Goal: Find contact information: Find contact information

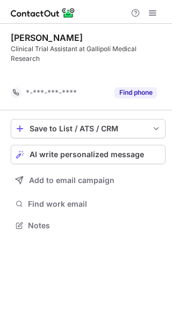
scroll to position [200, 172]
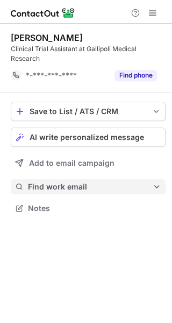
click at [99, 193] on button "Find work email" at bounding box center [88, 186] width 155 height 15
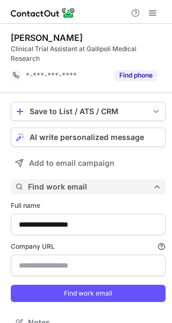
scroll to position [315, 165]
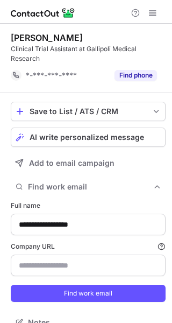
type input "**********"
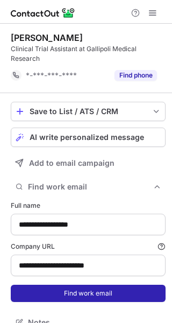
click at [76, 295] on button "Find work email" at bounding box center [88, 293] width 155 height 17
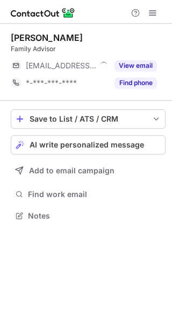
scroll to position [5, 5]
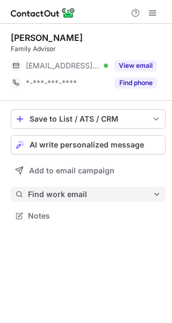
click at [79, 194] on span "Find work email" at bounding box center [90, 195] width 125 height 10
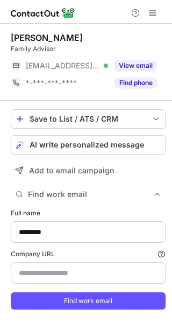
scroll to position [322, 165]
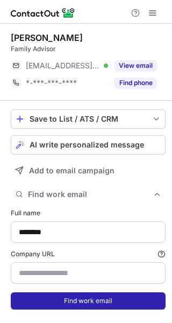
type input "**********"
click at [61, 301] on button "Find work email" at bounding box center [88, 300] width 155 height 17
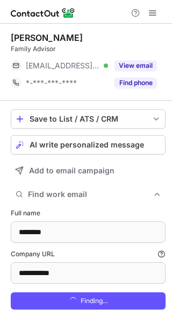
scroll to position [339, 165]
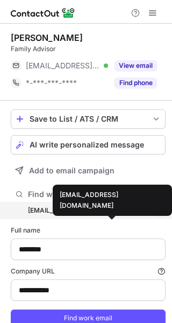
click at [94, 213] on div "eva.suve@racr.org.au" at bounding box center [83, 211] width 111 height 10
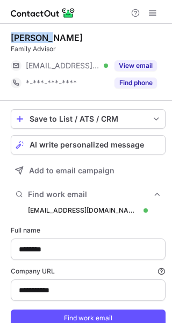
drag, startPoint x: 54, startPoint y: 38, endPoint x: 2, endPoint y: 31, distance: 52.2
click at [2, 31] on div "**********" at bounding box center [86, 194] width 172 height 340
copy div "Eva Suve"
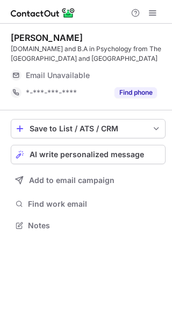
scroll to position [218, 172]
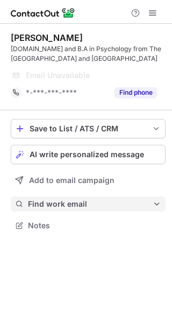
click at [96, 202] on span "Find work email" at bounding box center [90, 204] width 125 height 10
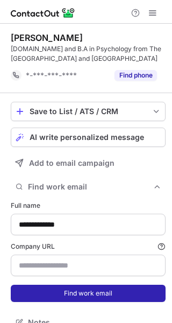
scroll to position [315, 165]
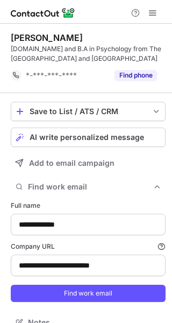
type input "**********"
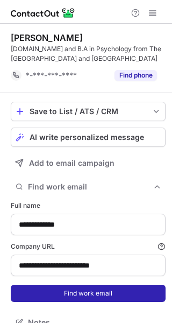
click at [76, 295] on button "Find work email" at bounding box center [88, 293] width 155 height 17
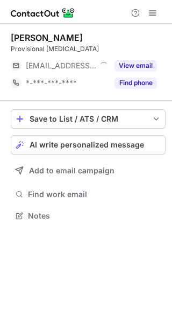
scroll to position [5, 5]
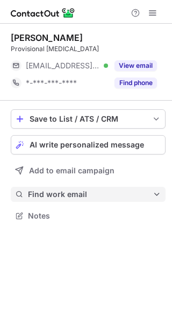
click at [129, 192] on span "Find work email" at bounding box center [90, 195] width 125 height 10
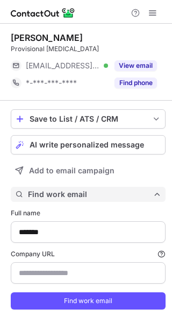
scroll to position [322, 165]
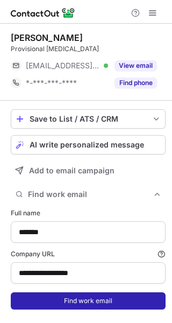
type input "**********"
click at [64, 293] on button "Find work email" at bounding box center [88, 300] width 155 height 17
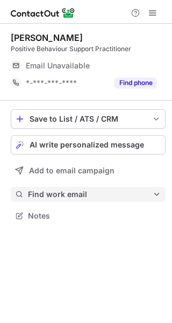
scroll to position [208, 172]
click at [104, 196] on span "Find work email" at bounding box center [90, 195] width 125 height 10
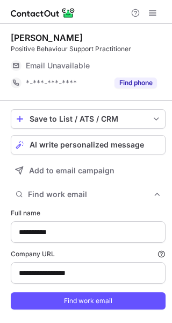
type input "**********"
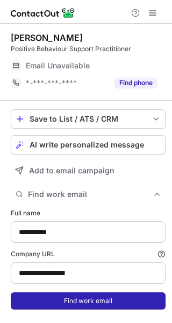
click at [80, 300] on button "Find work email" at bounding box center [88, 300] width 155 height 17
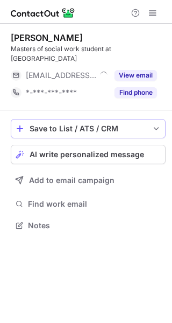
scroll to position [5, 5]
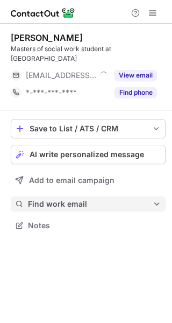
click at [71, 199] on span "Find work email" at bounding box center [90, 204] width 125 height 10
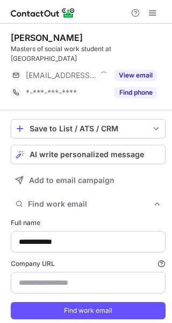
type input "**********"
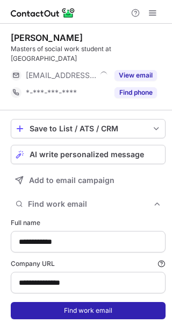
click at [65, 302] on button "Find work email" at bounding box center [88, 310] width 155 height 17
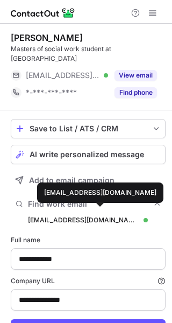
scroll to position [339, 165]
click at [90, 215] on div "kaylawright@ebenezer.org.au" at bounding box center [83, 220] width 111 height 10
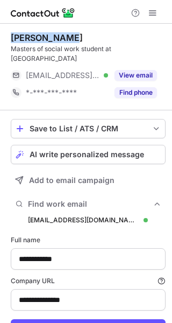
drag, startPoint x: 69, startPoint y: 38, endPoint x: 9, endPoint y: 36, distance: 60.4
click at [9, 36] on div "**********" at bounding box center [86, 199] width 172 height 350
copy div "Kayla Wright"
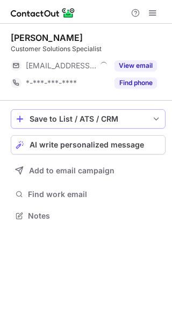
scroll to position [5, 5]
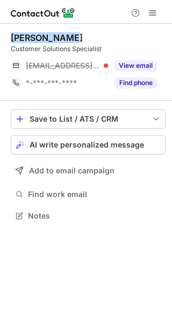
drag, startPoint x: 61, startPoint y: 33, endPoint x: -1, endPoint y: 33, distance: 61.4
click at [0, 33] on div "Altin Jahiri Customer Solutions Specialist ***@shift.com.br View email *-***-**…" at bounding box center [86, 128] width 172 height 208
copy div "Altin Jahiri"
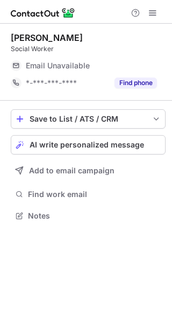
scroll to position [5, 5]
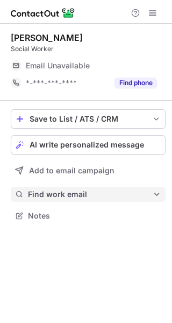
click at [63, 191] on span "Find work email" at bounding box center [90, 195] width 125 height 10
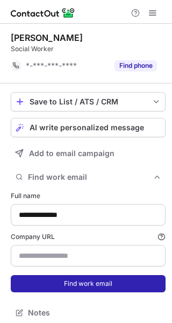
scroll to position [305, 165]
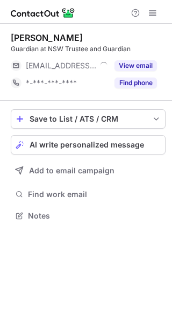
scroll to position [5, 5]
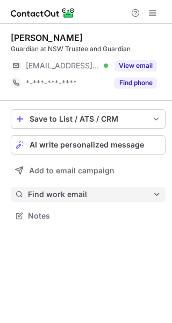
click at [85, 191] on span "Find work email" at bounding box center [90, 195] width 125 height 10
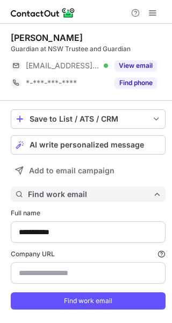
scroll to position [322, 165]
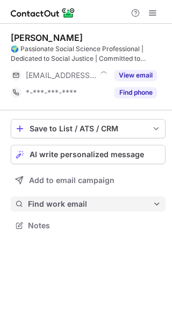
scroll to position [218, 172]
click at [69, 202] on span "Find work email" at bounding box center [90, 204] width 125 height 10
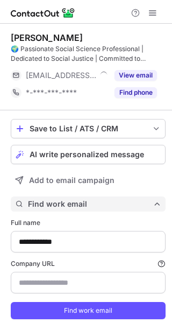
scroll to position [332, 165]
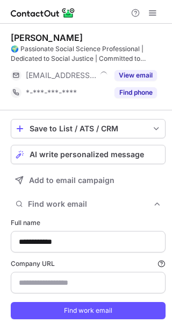
type input "**********"
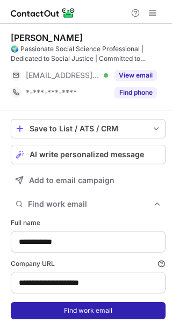
click at [65, 305] on button "Find work email" at bounding box center [88, 310] width 155 height 17
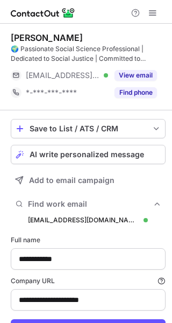
scroll to position [349, 165]
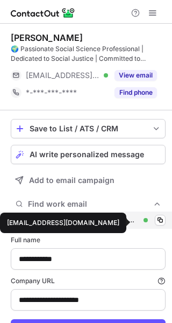
click at [121, 223] on div "[EMAIL_ADDRESS][DOMAIN_NAME]" at bounding box center [83, 220] width 111 height 10
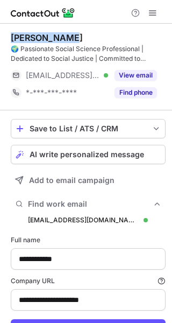
drag, startPoint x: 65, startPoint y: 37, endPoint x: 11, endPoint y: 36, distance: 53.3
click at [11, 36] on div "[PERSON_NAME]" at bounding box center [88, 37] width 155 height 11
copy div "[PERSON_NAME]"
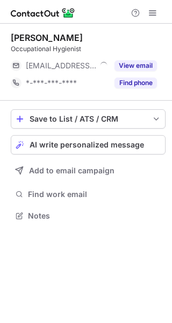
scroll to position [5, 5]
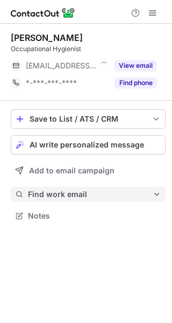
click at [76, 191] on span "Find work email" at bounding box center [90, 195] width 125 height 10
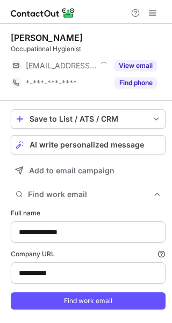
type input "**********"
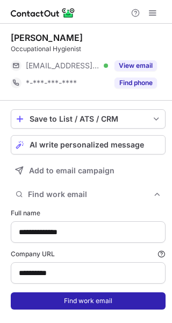
click at [72, 297] on button "Find work email" at bounding box center [88, 300] width 155 height 17
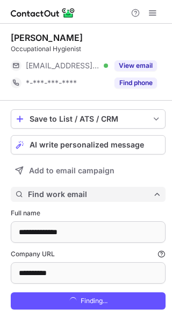
scroll to position [339, 165]
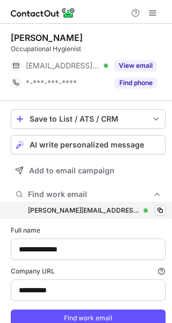
click at [102, 214] on div "liam@gcg.net.au liam@gcg.net.au Verified Copy" at bounding box center [88, 210] width 155 height 17
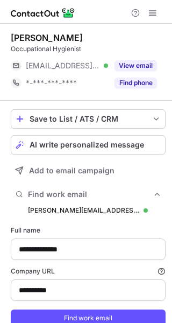
drag, startPoint x: 77, startPoint y: 35, endPoint x: 11, endPoint y: 36, distance: 65.7
click at [11, 36] on div "Liam Blackburn" at bounding box center [88, 37] width 155 height 11
copy div "Liam Blackburn"
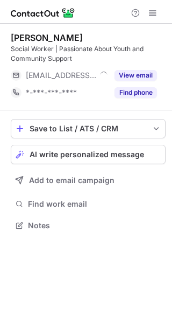
scroll to position [218, 172]
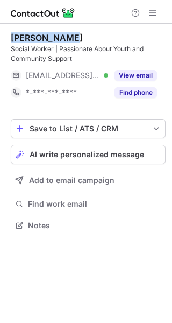
drag, startPoint x: 69, startPoint y: 40, endPoint x: 9, endPoint y: 37, distance: 59.9
click at [9, 37] on div "Syroni Moore Social Worker | Passionate About Youth and Community Support ***@w…" at bounding box center [86, 133] width 172 height 218
copy div "Syroni Moore"
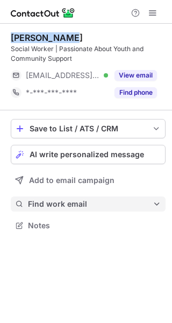
click at [110, 202] on span "Find work email" at bounding box center [90, 204] width 125 height 10
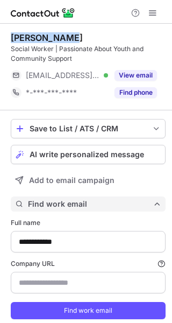
scroll to position [332, 165]
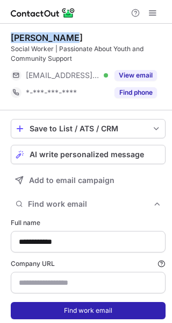
type input "**********"
click at [53, 314] on button "Find work email" at bounding box center [88, 310] width 155 height 17
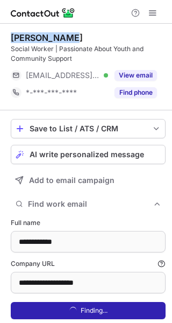
scroll to position [349, 165]
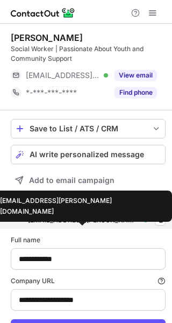
click at [57, 219] on div "syroni.moore@wesleymission.org.au" at bounding box center [83, 220] width 111 height 10
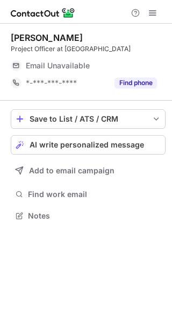
scroll to position [5, 5]
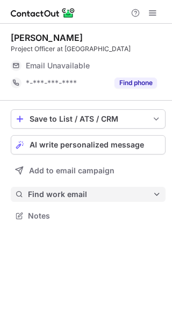
click at [93, 200] on button "Find work email" at bounding box center [88, 194] width 155 height 15
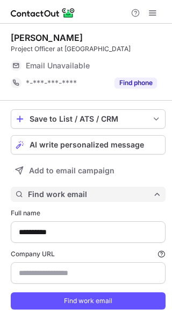
scroll to position [322, 165]
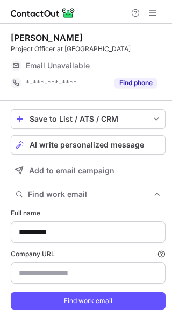
type input "**********"
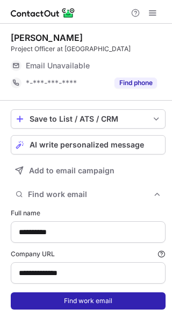
click at [42, 303] on button "Find work email" at bounding box center [88, 300] width 155 height 17
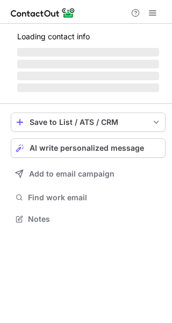
scroll to position [5, 5]
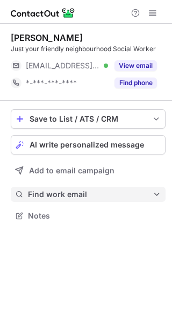
click at [96, 199] on button "Find work email" at bounding box center [88, 194] width 155 height 15
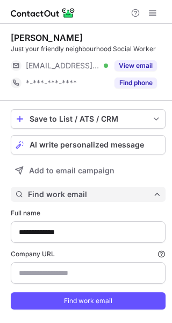
scroll to position [322, 165]
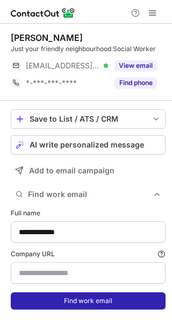
type input "**********"
click at [95, 296] on button "Find work email" at bounding box center [88, 300] width 155 height 17
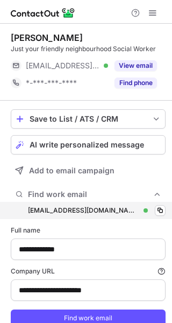
scroll to position [339, 165]
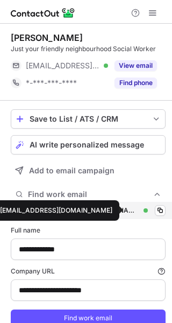
click at [117, 211] on div "[EMAIL_ADDRESS][DOMAIN_NAME]" at bounding box center [83, 211] width 111 height 10
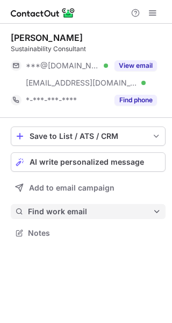
scroll to position [225, 172]
click at [73, 211] on span "Find work email" at bounding box center [90, 212] width 125 height 10
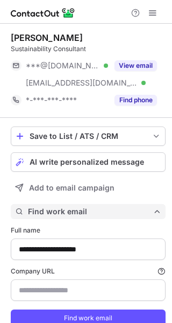
scroll to position [339, 165]
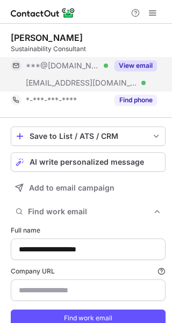
click at [121, 64] on button "View email" at bounding box center [136, 65] width 43 height 11
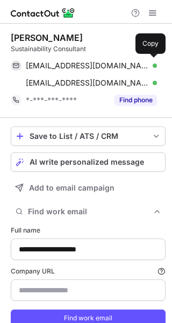
click at [121, 64] on span "juanajimenezrm@gmail.com" at bounding box center [87, 66] width 123 height 10
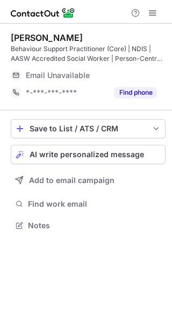
scroll to position [218, 172]
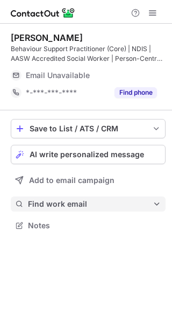
click at [100, 209] on button "Find work email" at bounding box center [88, 204] width 155 height 15
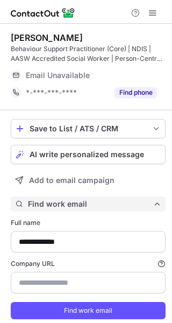
scroll to position [332, 165]
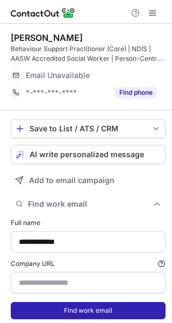
type input "**********"
click at [80, 317] on button "Find work email" at bounding box center [88, 310] width 155 height 17
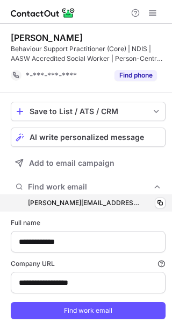
click at [121, 220] on div "**********" at bounding box center [88, 259] width 155 height 131
click at [124, 205] on div "[PERSON_NAME][EMAIL_ADDRESS][DOMAIN_NAME] [PERSON_NAME][EMAIL_ADDRESS][DOMAIN_N…" at bounding box center [88, 202] width 155 height 17
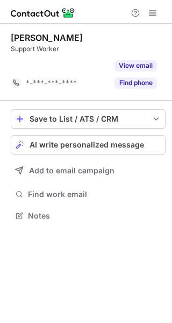
scroll to position [191, 172]
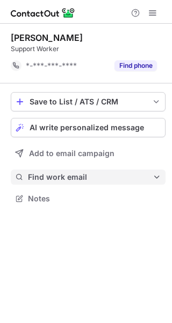
click at [73, 180] on span "Find work email" at bounding box center [90, 177] width 125 height 10
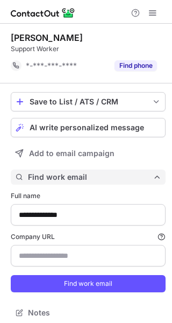
scroll to position [305, 165]
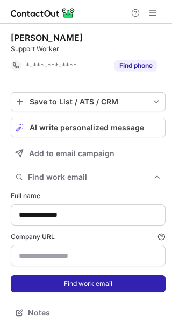
type input "**********"
click at [61, 282] on button "Find work email" at bounding box center [88, 283] width 155 height 17
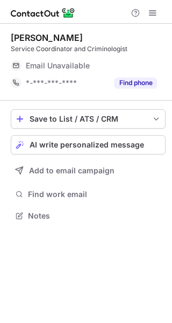
scroll to position [5, 5]
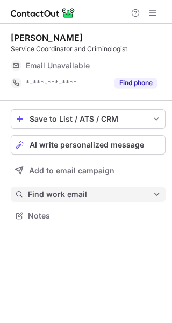
click at [87, 199] on button "Find work email" at bounding box center [88, 194] width 155 height 15
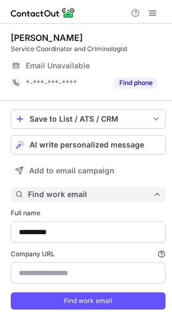
scroll to position [322, 165]
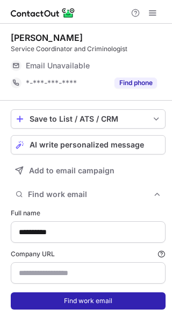
type input "**********"
click at [57, 304] on button "Find work email" at bounding box center [88, 300] width 155 height 17
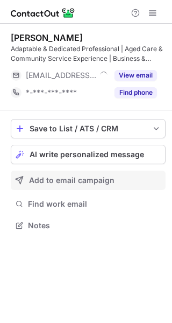
scroll to position [218, 172]
click at [80, 190] on button "Add to email campaign" at bounding box center [88, 180] width 155 height 19
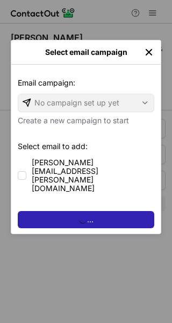
click at [74, 205] on div "Email campaign: Email campaign: No campaign set up yet Create a new campaign to…" at bounding box center [86, 149] width 150 height 169
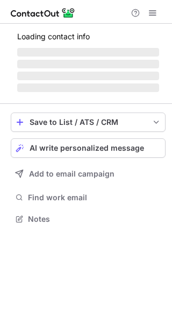
scroll to position [5, 5]
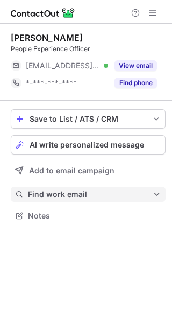
click at [77, 189] on button "Find work email" at bounding box center [88, 194] width 155 height 15
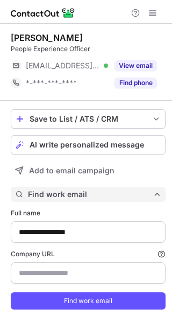
type input "**********"
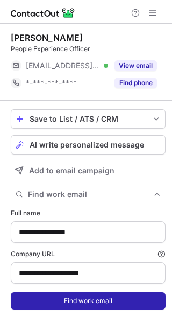
click at [59, 302] on button "Find work email" at bounding box center [88, 300] width 155 height 17
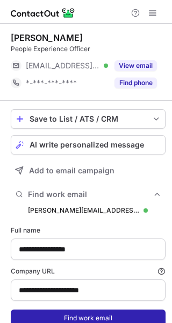
scroll to position [339, 165]
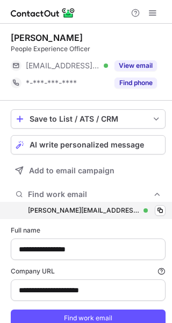
click at [109, 216] on div "[PERSON_NAME][EMAIL_ADDRESS][DOMAIN_NAME] [PERSON_NAME][DOMAIN_NAME][EMAIL_ADDR…" at bounding box center [88, 210] width 155 height 17
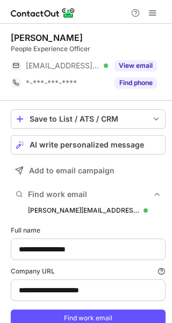
drag, startPoint x: 90, startPoint y: 38, endPoint x: 3, endPoint y: 37, distance: 87.3
click at [3, 37] on div "**********" at bounding box center [86, 194] width 172 height 340
copy div "[PERSON_NAME]"
